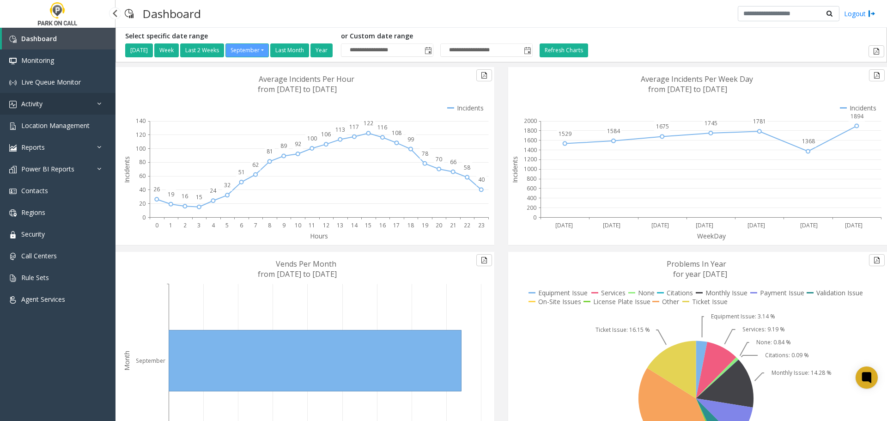
click at [47, 104] on link "Activity" at bounding box center [57, 104] width 115 height 22
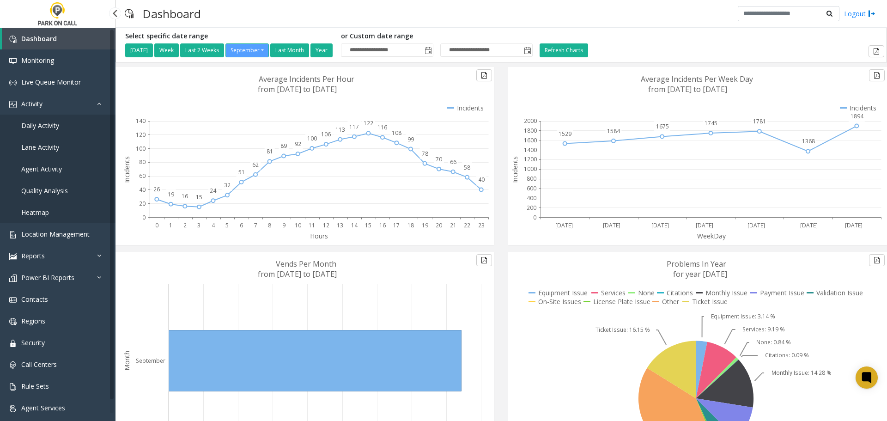
click at [49, 170] on span "Agent Activity" at bounding box center [41, 168] width 41 height 9
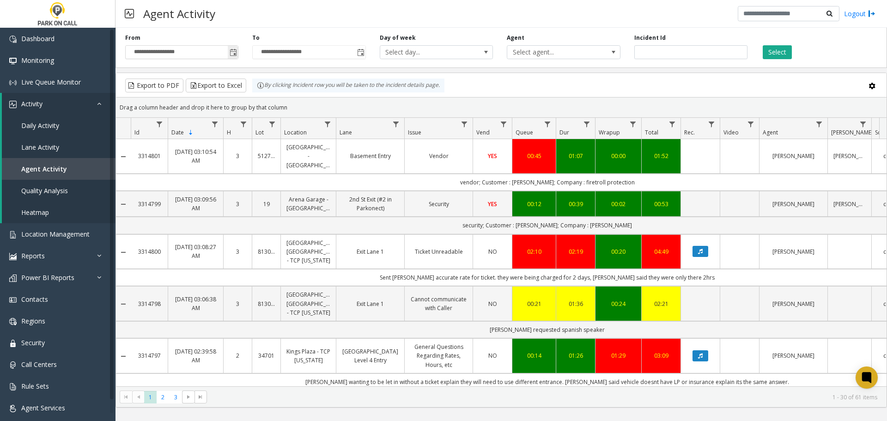
click at [236, 51] on span "Toggle popup" at bounding box center [233, 52] width 7 height 7
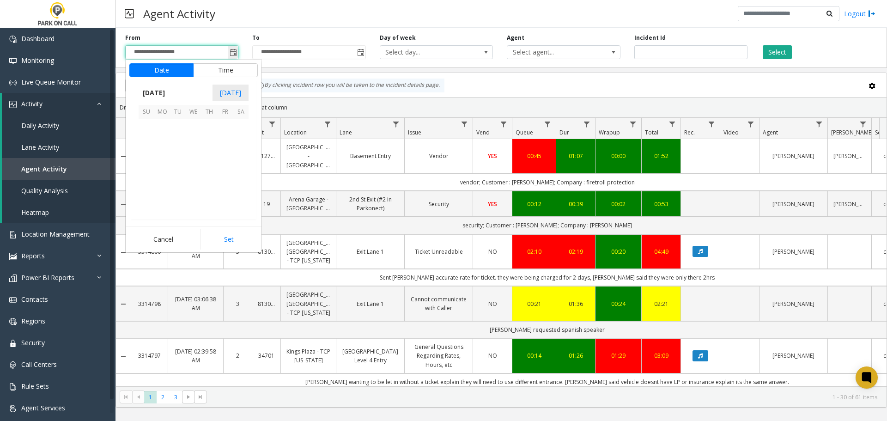
scroll to position [165795, 0]
click at [148, 172] on span "21" at bounding box center [147, 174] width 16 height 16
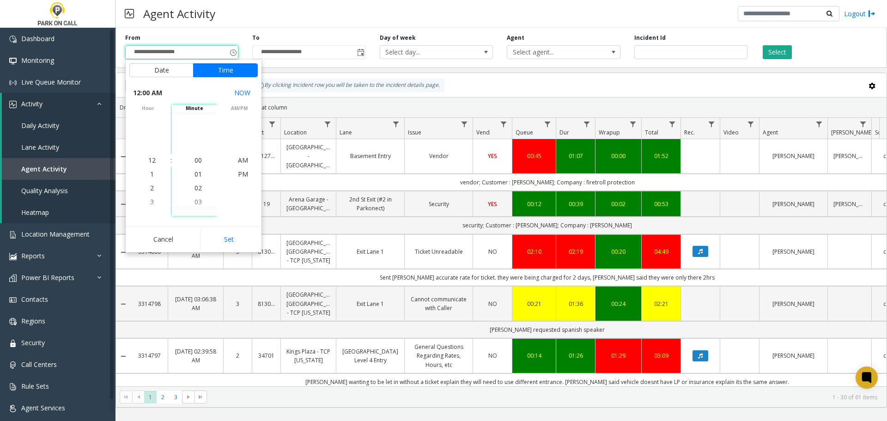
click at [220, 234] on button "Set" at bounding box center [229, 239] width 58 height 20
type input "**********"
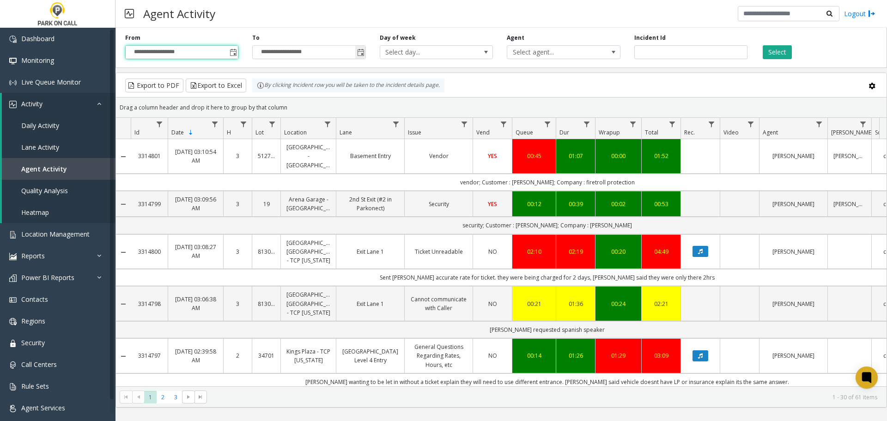
click at [365, 53] on span "Toggle popup" at bounding box center [360, 52] width 10 height 15
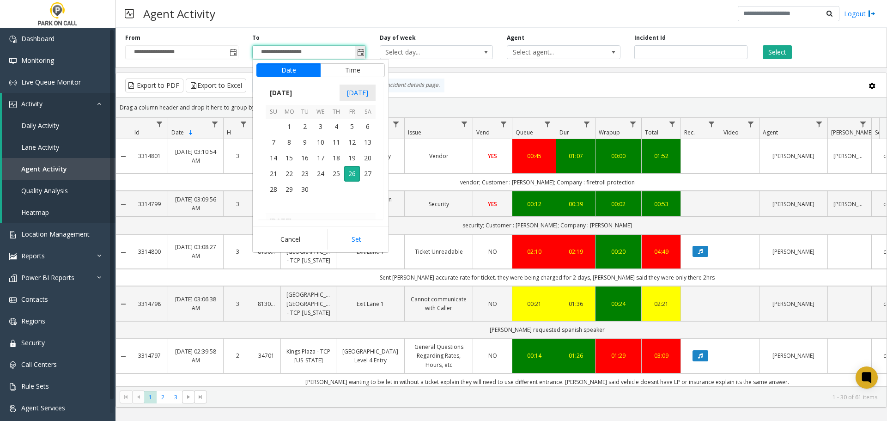
scroll to position [14, 0]
click at [276, 174] on span "21" at bounding box center [274, 174] width 16 height 16
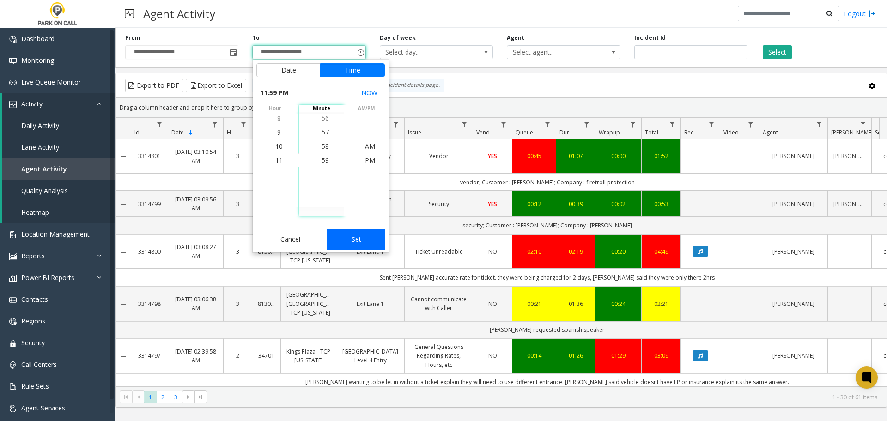
click at [355, 237] on button "Set" at bounding box center [356, 239] width 58 height 20
type input "**********"
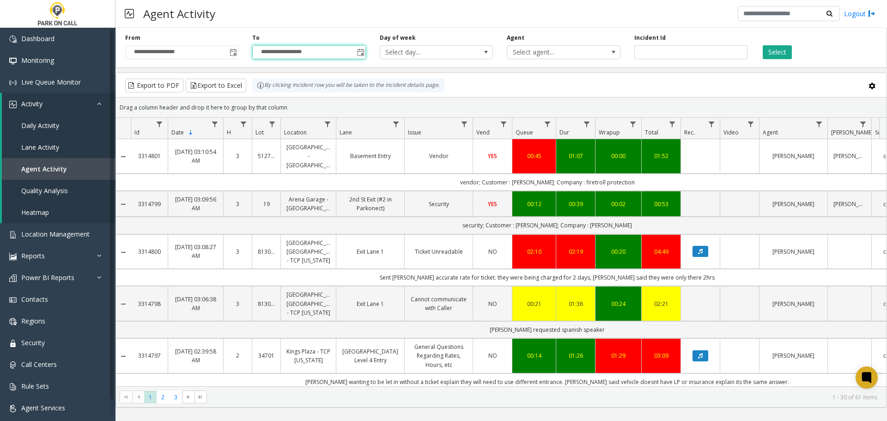
drag, startPoint x: 608, startPoint y: 54, endPoint x: 624, endPoint y: 53, distance: 15.8
click at [608, 54] on span at bounding box center [613, 52] width 13 height 13
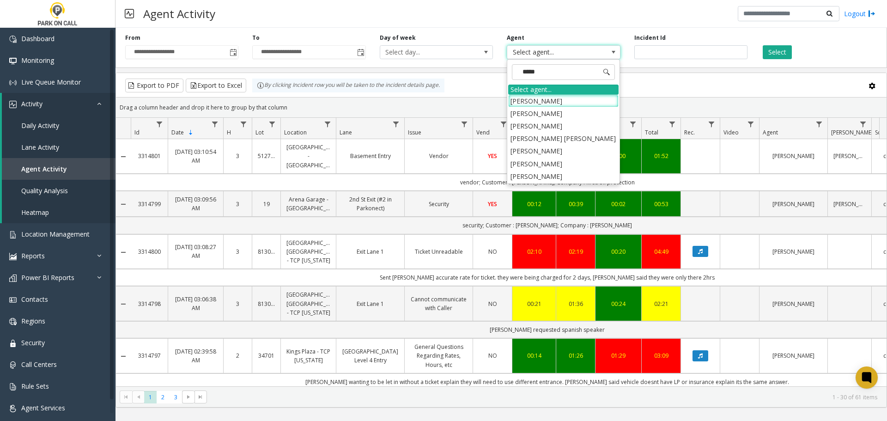
type input "******"
click at [544, 139] on li "[PERSON_NAME]" at bounding box center [563, 138] width 110 height 12
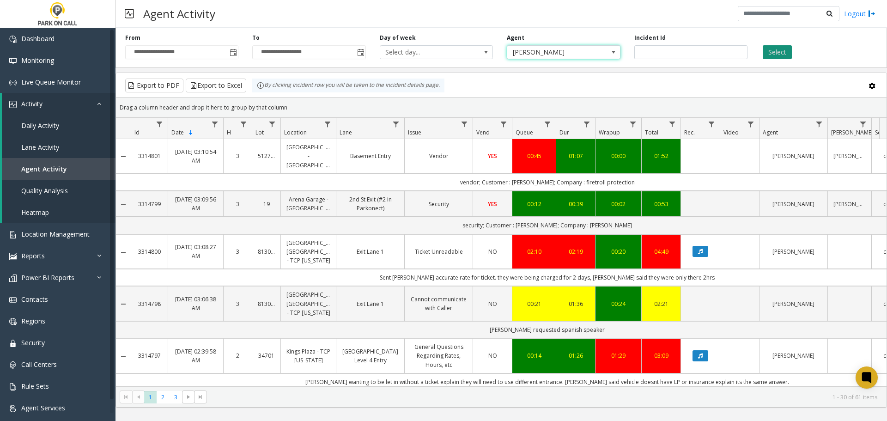
click at [639, 53] on button "Select" at bounding box center [777, 52] width 29 height 14
